Goal: Entertainment & Leisure: Browse casually

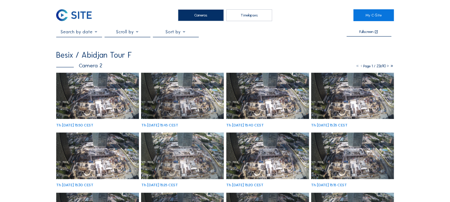
click at [89, 89] on img at bounding box center [97, 96] width 83 height 47
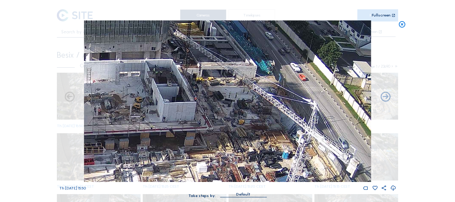
drag, startPoint x: 265, startPoint y: 90, endPoint x: 247, endPoint y: 120, distance: 34.7
click at [247, 121] on img at bounding box center [227, 100] width 287 height 161
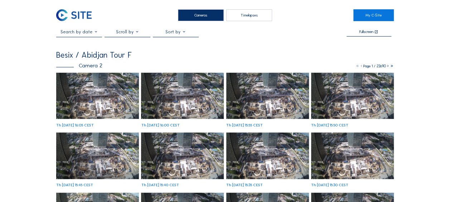
click at [114, 94] on img at bounding box center [97, 96] width 83 height 47
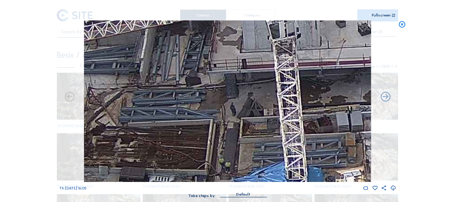
drag, startPoint x: 138, startPoint y: 59, endPoint x: 145, endPoint y: 95, distance: 37.1
click at [145, 95] on img at bounding box center [227, 100] width 287 height 161
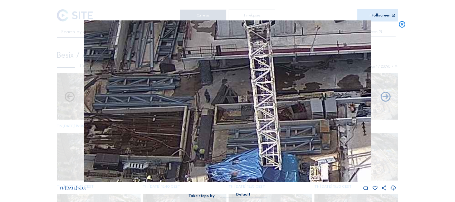
drag, startPoint x: 167, startPoint y: 114, endPoint x: 141, endPoint y: 61, distance: 59.0
click at [141, 61] on img at bounding box center [227, 100] width 287 height 161
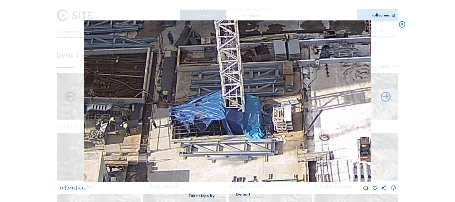
drag, startPoint x: 140, startPoint y: 80, endPoint x: 120, endPoint y: 59, distance: 29.1
click at [126, 59] on img at bounding box center [227, 100] width 287 height 161
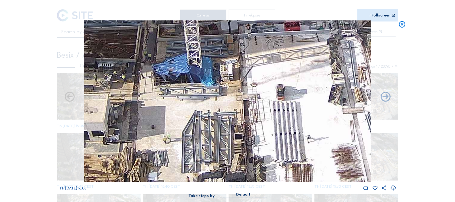
drag, startPoint x: 182, startPoint y: 78, endPoint x: 178, endPoint y: 32, distance: 46.0
click at [178, 32] on img at bounding box center [227, 100] width 287 height 161
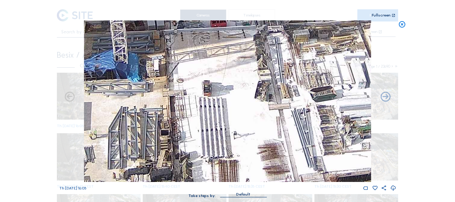
drag, startPoint x: 205, startPoint y: 75, endPoint x: 159, endPoint y: 111, distance: 57.4
click at [159, 111] on img at bounding box center [227, 100] width 287 height 161
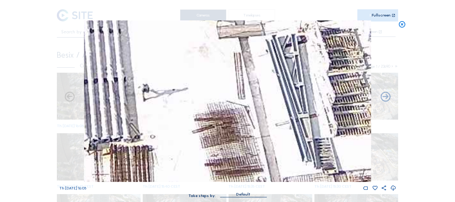
drag, startPoint x: 296, startPoint y: 141, endPoint x: 281, endPoint y: 109, distance: 35.4
click at [282, 110] on img at bounding box center [227, 100] width 287 height 161
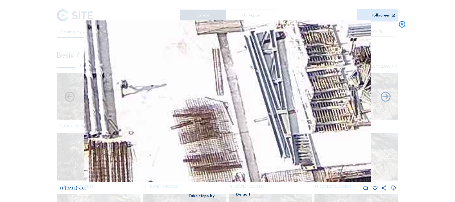
drag, startPoint x: 268, startPoint y: 137, endPoint x: 224, endPoint y: 142, distance: 44.0
click at [224, 142] on img at bounding box center [227, 100] width 287 height 161
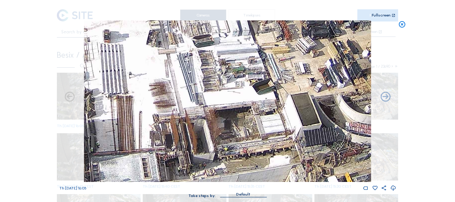
drag, startPoint x: 275, startPoint y: 140, endPoint x: 222, endPoint y: 82, distance: 79.5
click at [222, 82] on img at bounding box center [227, 100] width 287 height 161
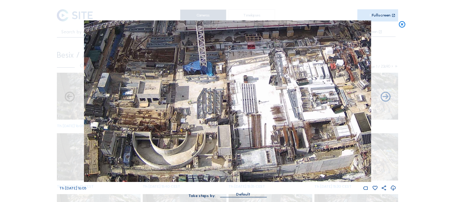
drag, startPoint x: 175, startPoint y: 118, endPoint x: 265, endPoint y: 123, distance: 90.3
click at [266, 123] on img at bounding box center [227, 100] width 287 height 161
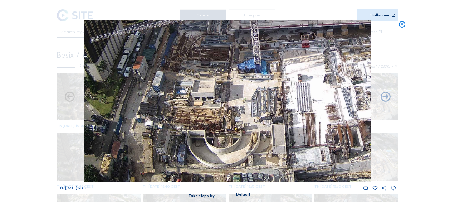
drag, startPoint x: 176, startPoint y: 90, endPoint x: 226, endPoint y: 85, distance: 50.6
click at [226, 85] on img at bounding box center [227, 100] width 287 height 161
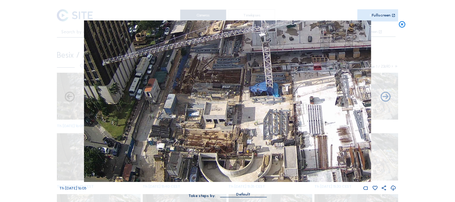
drag, startPoint x: 192, startPoint y: 57, endPoint x: 204, endPoint y: 79, distance: 25.4
click at [204, 79] on img at bounding box center [227, 100] width 287 height 161
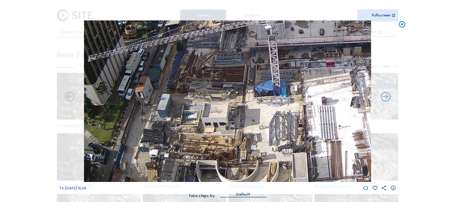
drag, startPoint x: 256, startPoint y: 126, endPoint x: 228, endPoint y: 84, distance: 50.7
click at [228, 84] on img at bounding box center [227, 100] width 287 height 161
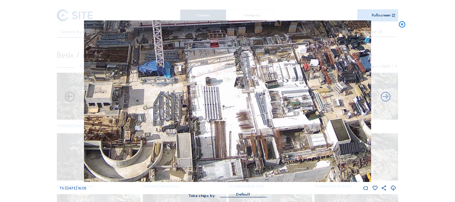
drag, startPoint x: 264, startPoint y: 99, endPoint x: 176, endPoint y: 119, distance: 90.4
click at [176, 119] on img at bounding box center [227, 100] width 287 height 161
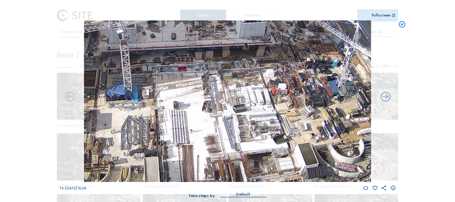
drag, startPoint x: 231, startPoint y: 103, endPoint x: 199, endPoint y: 127, distance: 40.1
click at [199, 127] on img at bounding box center [227, 100] width 287 height 161
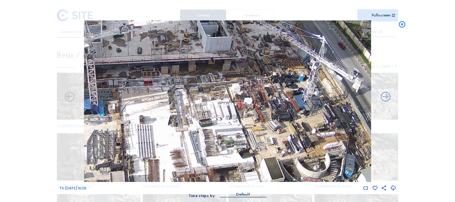
drag, startPoint x: 251, startPoint y: 102, endPoint x: 217, endPoint y: 116, distance: 36.9
click at [217, 116] on img at bounding box center [227, 100] width 287 height 161
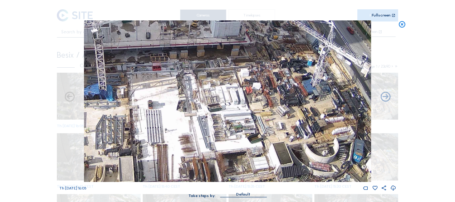
drag, startPoint x: 225, startPoint y: 109, endPoint x: 234, endPoint y: 94, distance: 17.3
click at [234, 94] on img at bounding box center [227, 100] width 287 height 161
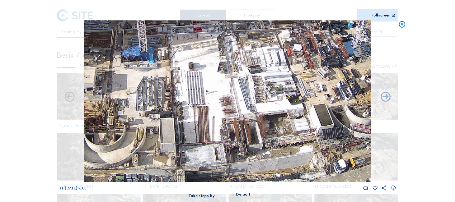
drag, startPoint x: 218, startPoint y: 103, endPoint x: 260, endPoint y: 62, distance: 58.9
click at [260, 62] on img at bounding box center [227, 100] width 287 height 161
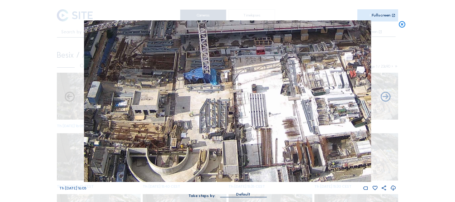
drag, startPoint x: 230, startPoint y: 121, endPoint x: 285, endPoint y: 145, distance: 60.1
click at [285, 145] on img at bounding box center [227, 100] width 287 height 161
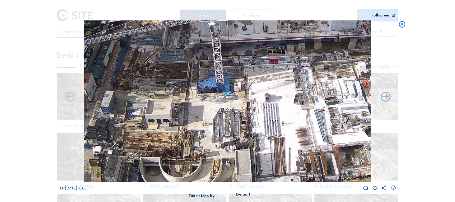
drag, startPoint x: 232, startPoint y: 109, endPoint x: 255, endPoint y: 126, distance: 29.0
click at [255, 126] on img at bounding box center [227, 100] width 287 height 161
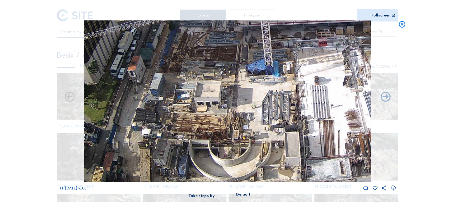
drag, startPoint x: 212, startPoint y: 70, endPoint x: 251, endPoint y: 46, distance: 45.5
click at [251, 46] on img at bounding box center [227, 100] width 287 height 161
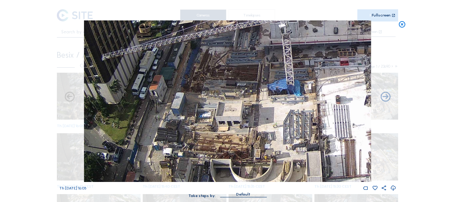
drag, startPoint x: 243, startPoint y: 74, endPoint x: 263, endPoint y: 92, distance: 27.3
click at [263, 93] on img at bounding box center [227, 100] width 287 height 161
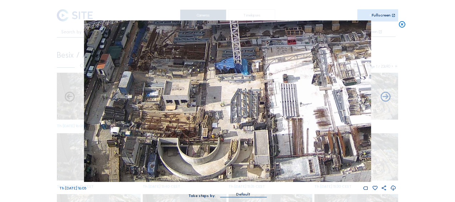
drag, startPoint x: 282, startPoint y: 108, endPoint x: 253, endPoint y: 94, distance: 32.3
click at [250, 94] on img at bounding box center [227, 100] width 287 height 161
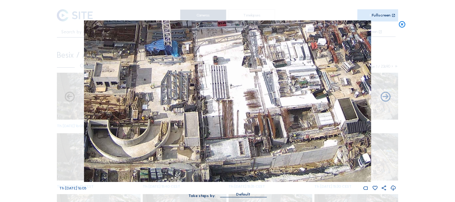
drag, startPoint x: 297, startPoint y: 93, endPoint x: 238, endPoint y: 72, distance: 62.9
click at [238, 72] on img at bounding box center [227, 100] width 287 height 161
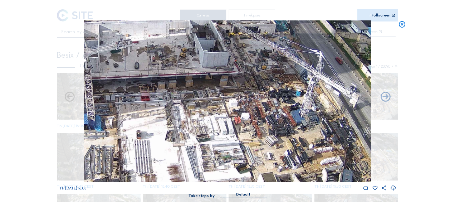
drag, startPoint x: 310, startPoint y: 63, endPoint x: 233, endPoint y: 137, distance: 107.0
click at [233, 137] on img at bounding box center [227, 100] width 287 height 161
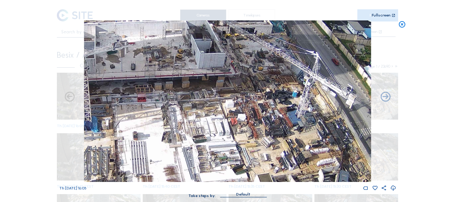
drag, startPoint x: 283, startPoint y: 66, endPoint x: 270, endPoint y: 41, distance: 27.9
click at [270, 41] on img at bounding box center [227, 100] width 287 height 161
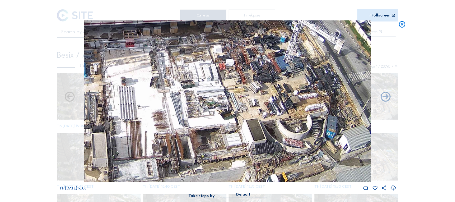
drag, startPoint x: 242, startPoint y: 69, endPoint x: 233, endPoint y: 21, distance: 48.1
click at [234, 20] on img at bounding box center [227, 100] width 287 height 161
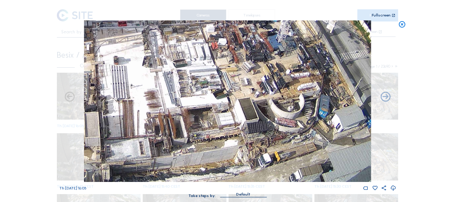
drag, startPoint x: 245, startPoint y: 103, endPoint x: 236, endPoint y: 90, distance: 15.7
click at [236, 90] on img at bounding box center [227, 100] width 287 height 161
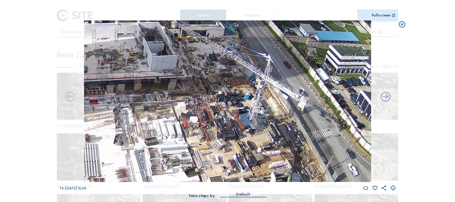
drag, startPoint x: 250, startPoint y: 106, endPoint x: 238, endPoint y: 152, distance: 48.6
click at [238, 152] on img at bounding box center [227, 100] width 287 height 161
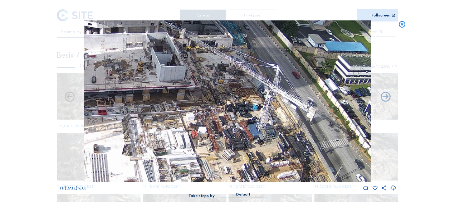
drag, startPoint x: 223, startPoint y: 99, endPoint x: 229, endPoint y: 109, distance: 11.2
click at [229, 109] on img at bounding box center [227, 100] width 287 height 161
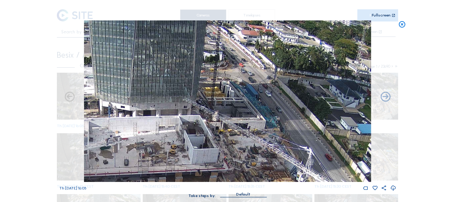
drag, startPoint x: 171, startPoint y: 47, endPoint x: 196, endPoint y: 119, distance: 75.8
click at [196, 119] on img at bounding box center [227, 100] width 287 height 161
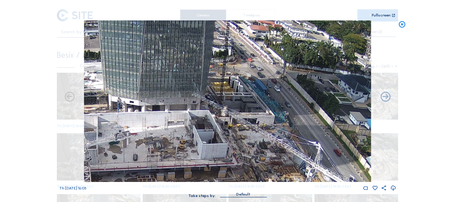
drag, startPoint x: 201, startPoint y: 80, endPoint x: 210, endPoint y: 110, distance: 30.7
click at [210, 110] on img at bounding box center [227, 100] width 287 height 161
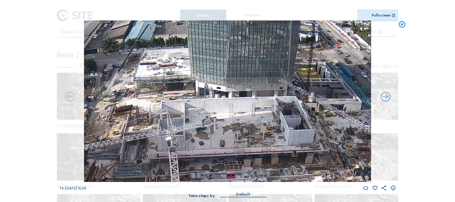
drag, startPoint x: 203, startPoint y: 112, endPoint x: 290, endPoint y: 98, distance: 88.0
click at [290, 98] on img at bounding box center [227, 100] width 287 height 161
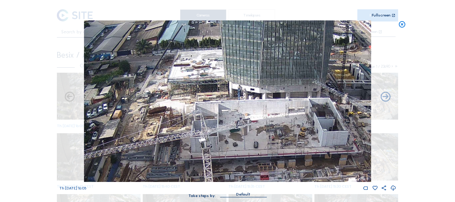
click at [226, 89] on img at bounding box center [227, 100] width 287 height 161
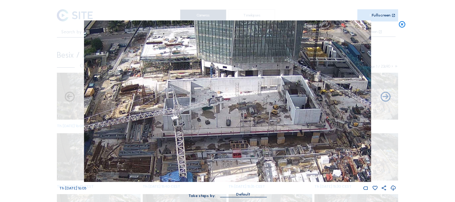
drag, startPoint x: 262, startPoint y: 107, endPoint x: 235, endPoint y: 85, distance: 34.9
click at [235, 85] on img at bounding box center [227, 100] width 287 height 161
click at [402, 22] on icon at bounding box center [402, 24] width 8 height 8
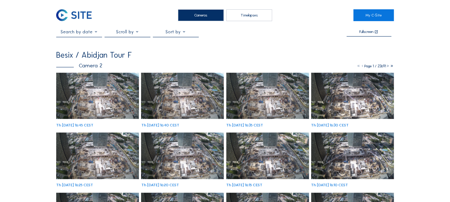
click at [77, 99] on img at bounding box center [97, 96] width 83 height 47
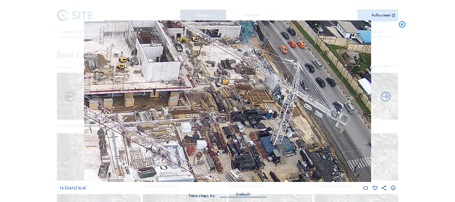
drag, startPoint x: 272, startPoint y: 108, endPoint x: 240, endPoint y: 121, distance: 34.0
click at [240, 121] on img at bounding box center [227, 100] width 287 height 161
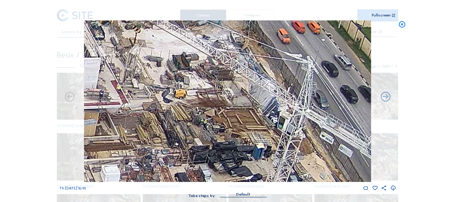
drag, startPoint x: 242, startPoint y: 107, endPoint x: 210, endPoint y: 147, distance: 51.5
click at [210, 147] on img at bounding box center [227, 100] width 287 height 161
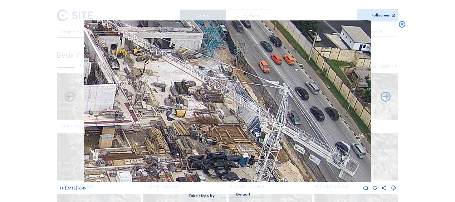
click at [402, 23] on icon at bounding box center [402, 24] width 8 height 8
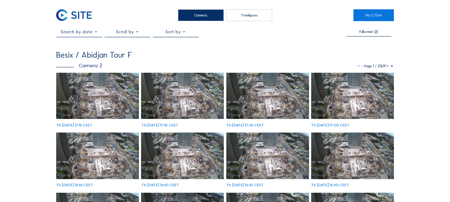
click at [93, 102] on img at bounding box center [97, 96] width 83 height 47
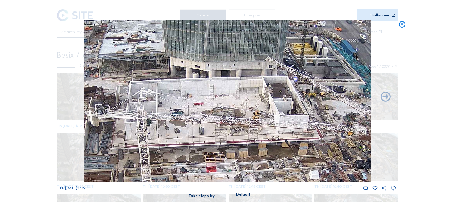
drag, startPoint x: 242, startPoint y: 90, endPoint x: 156, endPoint y: 91, distance: 86.2
click at [147, 87] on img at bounding box center [227, 100] width 287 height 161
drag, startPoint x: 244, startPoint y: 117, endPoint x: 199, endPoint y: 80, distance: 58.3
click at [199, 80] on img at bounding box center [227, 100] width 287 height 161
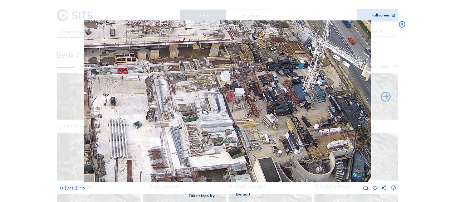
drag, startPoint x: 241, startPoint y: 128, endPoint x: 199, endPoint y: 67, distance: 73.8
click at [199, 67] on img at bounding box center [227, 100] width 287 height 161
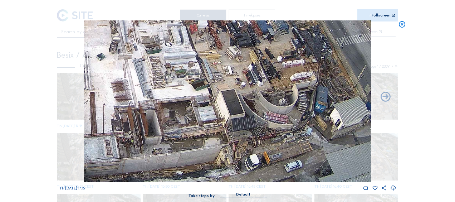
drag, startPoint x: 230, startPoint y: 122, endPoint x: 203, endPoint y: 90, distance: 41.7
click at [191, 49] on img at bounding box center [227, 100] width 287 height 161
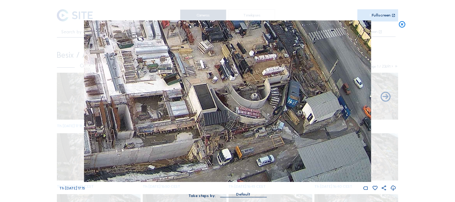
drag, startPoint x: 214, startPoint y: 140, endPoint x: 188, endPoint y: 72, distance: 72.7
click at [188, 72] on img at bounding box center [227, 100] width 287 height 161
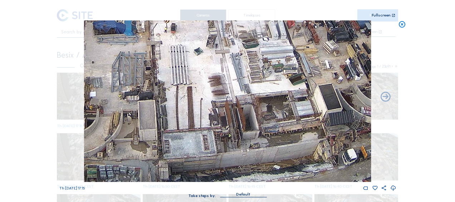
drag, startPoint x: 240, startPoint y: 107, endPoint x: 337, endPoint y: 59, distance: 107.8
click at [334, 58] on img at bounding box center [227, 100] width 287 height 161
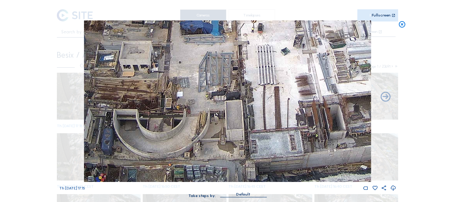
drag, startPoint x: 200, startPoint y: 120, endPoint x: 304, endPoint y: 94, distance: 107.3
click at [310, 94] on img at bounding box center [227, 100] width 287 height 161
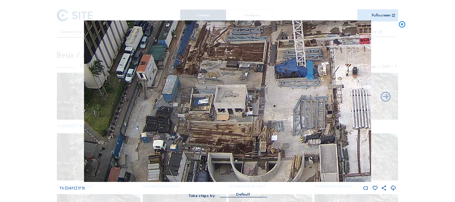
drag, startPoint x: 259, startPoint y: 77, endPoint x: 244, endPoint y: 121, distance: 46.4
click at [244, 121] on img at bounding box center [227, 100] width 287 height 161
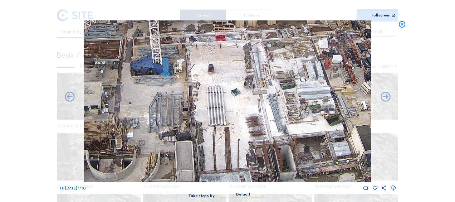
drag, startPoint x: 282, startPoint y: 106, endPoint x: 166, endPoint y: 93, distance: 117.0
click at [139, 103] on img at bounding box center [227, 100] width 287 height 161
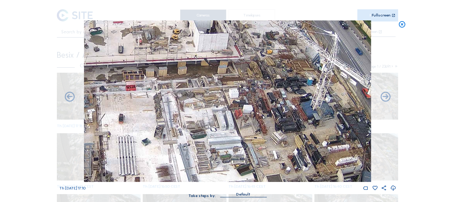
drag, startPoint x: 275, startPoint y: 115, endPoint x: 269, endPoint y: 74, distance: 41.8
click at [269, 74] on img at bounding box center [227, 100] width 287 height 161
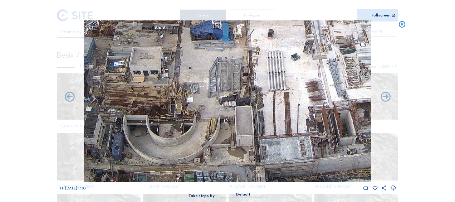
drag, startPoint x: 150, startPoint y: 108, endPoint x: 248, endPoint y: 73, distance: 104.3
click at [248, 70] on img at bounding box center [227, 100] width 287 height 161
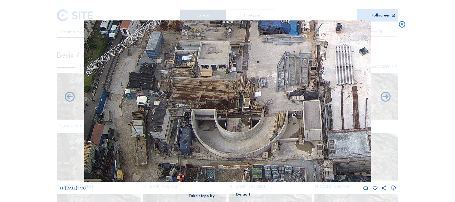
drag, startPoint x: 194, startPoint y: 104, endPoint x: 251, endPoint y: 84, distance: 60.4
click at [251, 84] on img at bounding box center [227, 100] width 287 height 161
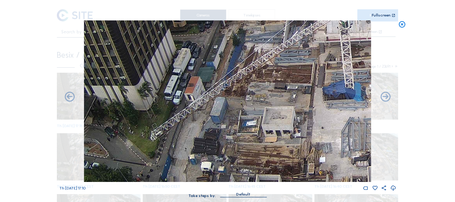
drag, startPoint x: 176, startPoint y: 67, endPoint x: 216, endPoint y: 129, distance: 74.4
click at [216, 129] on img at bounding box center [227, 100] width 287 height 161
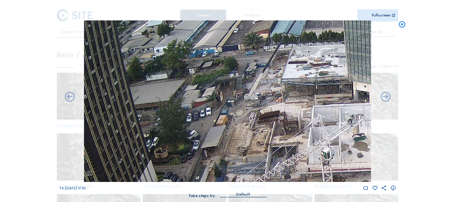
drag, startPoint x: 262, startPoint y: 108, endPoint x: 251, endPoint y: 202, distance: 95.1
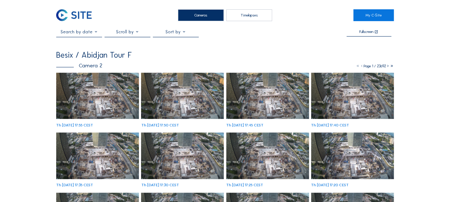
click at [82, 101] on img at bounding box center [97, 96] width 83 height 47
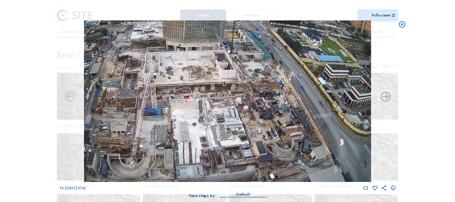
drag, startPoint x: 289, startPoint y: 175, endPoint x: 266, endPoint y: 119, distance: 60.0
click at [266, 119] on img at bounding box center [227, 100] width 287 height 161
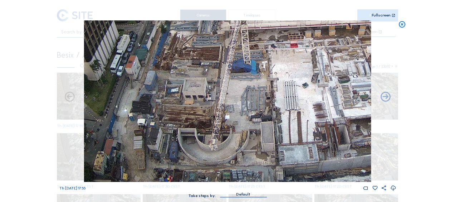
drag, startPoint x: 124, startPoint y: 133, endPoint x: 252, endPoint y: 115, distance: 129.3
click at [252, 115] on img at bounding box center [227, 100] width 287 height 161
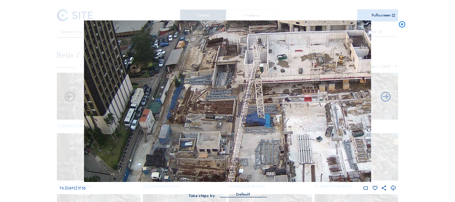
drag, startPoint x: 220, startPoint y: 85, endPoint x: 233, endPoint y: 121, distance: 38.0
click at [233, 121] on img at bounding box center [227, 100] width 287 height 161
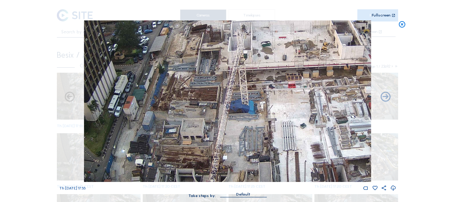
drag, startPoint x: 285, startPoint y: 132, endPoint x: 267, endPoint y: 116, distance: 23.9
click at [267, 116] on img at bounding box center [227, 100] width 287 height 161
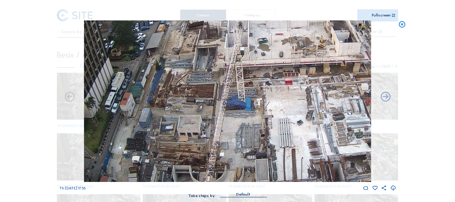
drag, startPoint x: 318, startPoint y: 121, endPoint x: 231, endPoint y: 97, distance: 90.6
click at [231, 97] on img at bounding box center [227, 100] width 287 height 161
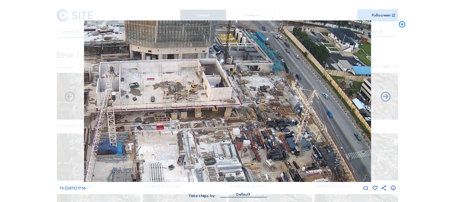
drag, startPoint x: 248, startPoint y: 74, endPoint x: 200, endPoint y: 137, distance: 79.3
click at [201, 138] on img at bounding box center [227, 100] width 287 height 161
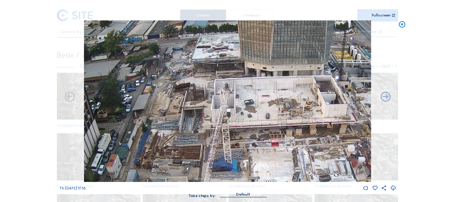
drag, startPoint x: 123, startPoint y: 77, endPoint x: 235, endPoint y: 93, distance: 113.1
click at [235, 93] on img at bounding box center [227, 100] width 287 height 161
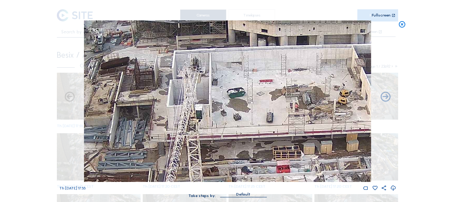
drag, startPoint x: 263, startPoint y: 73, endPoint x: 196, endPoint y: 39, distance: 75.2
click at [196, 39] on img at bounding box center [227, 100] width 287 height 161
drag, startPoint x: 244, startPoint y: 75, endPoint x: 178, endPoint y: 45, distance: 72.7
click at [178, 45] on img at bounding box center [227, 100] width 287 height 161
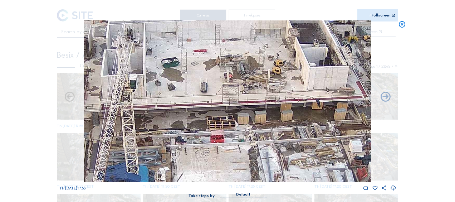
drag, startPoint x: 250, startPoint y: 98, endPoint x: 176, endPoint y: 69, distance: 79.2
click at [176, 69] on img at bounding box center [227, 100] width 287 height 161
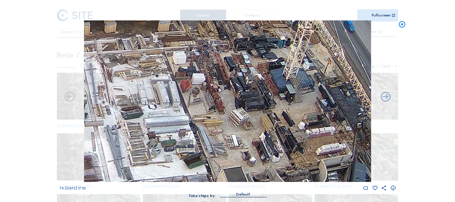
drag, startPoint x: 253, startPoint y: 127, endPoint x: 152, endPoint y: 68, distance: 116.7
click at [142, 61] on img at bounding box center [227, 100] width 287 height 161
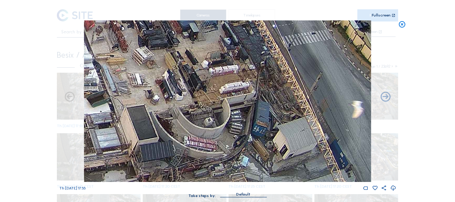
drag, startPoint x: 222, startPoint y: 117, endPoint x: 131, endPoint y: 60, distance: 106.9
click at [131, 60] on img at bounding box center [227, 100] width 287 height 161
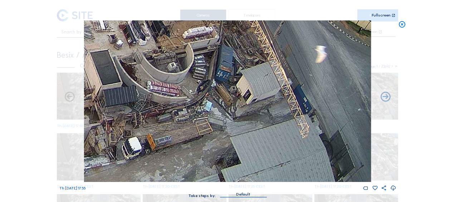
drag, startPoint x: 197, startPoint y: 115, endPoint x: 166, endPoint y: 37, distance: 83.6
click at [164, 34] on img at bounding box center [227, 100] width 287 height 161
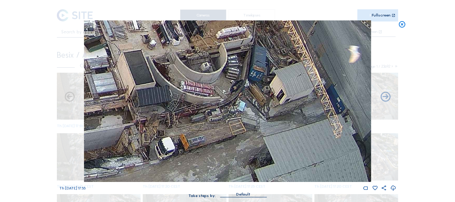
drag, startPoint x: 172, startPoint y: 138, endPoint x: 214, endPoint y: 113, distance: 48.3
click at [214, 113] on img at bounding box center [227, 100] width 287 height 161
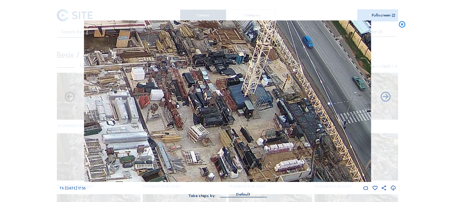
drag, startPoint x: 151, startPoint y: 42, endPoint x: 193, endPoint y: 144, distance: 109.9
click at [200, 178] on img at bounding box center [227, 100] width 287 height 161
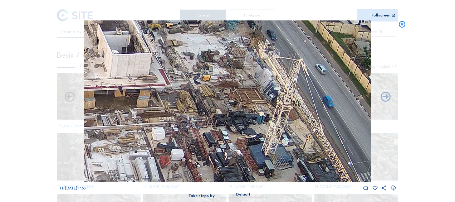
drag, startPoint x: 195, startPoint y: 100, endPoint x: 215, endPoint y: 152, distance: 56.0
click at [215, 152] on img at bounding box center [227, 100] width 287 height 161
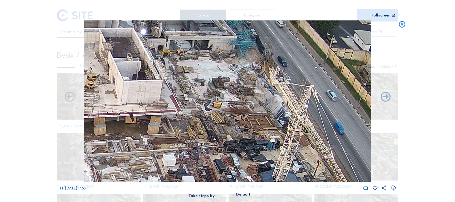
drag, startPoint x: 197, startPoint y: 92, endPoint x: 207, endPoint y: 119, distance: 28.9
click at [207, 119] on img at bounding box center [227, 100] width 287 height 161
click at [401, 23] on icon at bounding box center [402, 24] width 8 height 8
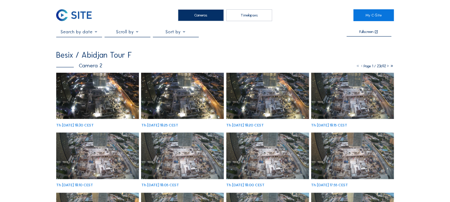
click at [93, 103] on img at bounding box center [97, 96] width 83 height 47
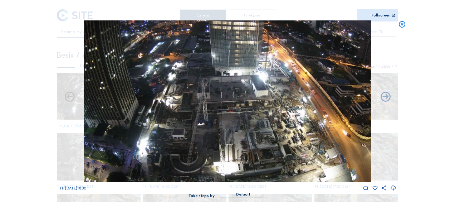
click at [402, 24] on icon at bounding box center [402, 24] width 8 height 8
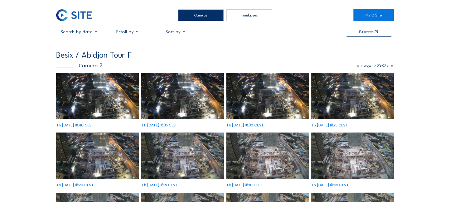
click at [92, 102] on img at bounding box center [97, 96] width 83 height 47
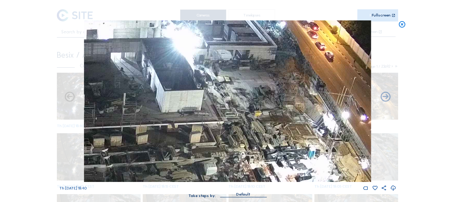
drag, startPoint x: 270, startPoint y: 94, endPoint x: 256, endPoint y: 69, distance: 28.5
click at [256, 69] on img at bounding box center [227, 100] width 287 height 161
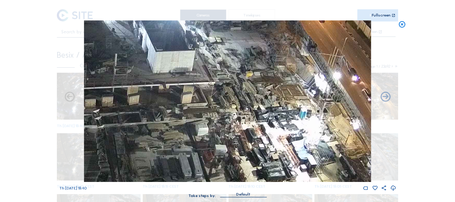
drag, startPoint x: 207, startPoint y: 100, endPoint x: 187, endPoint y: 44, distance: 60.2
click at [187, 44] on img at bounding box center [227, 100] width 287 height 161
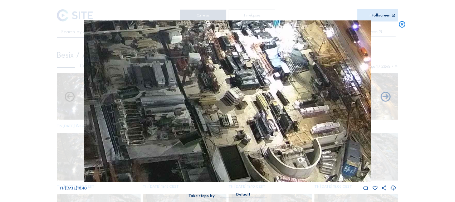
drag, startPoint x: 201, startPoint y: 93, endPoint x: 190, endPoint y: 44, distance: 50.4
click at [188, 38] on img at bounding box center [227, 100] width 287 height 161
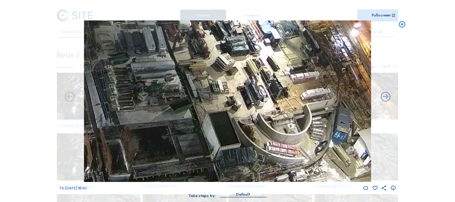
drag, startPoint x: 200, startPoint y: 98, endPoint x: 189, endPoint y: 50, distance: 48.8
click at [189, 50] on img at bounding box center [227, 100] width 287 height 161
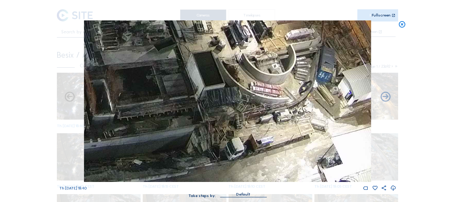
click at [184, 72] on img at bounding box center [227, 100] width 287 height 161
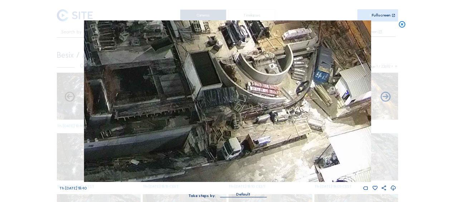
click at [402, 24] on icon at bounding box center [402, 24] width 8 height 8
